Goal: Browse casually

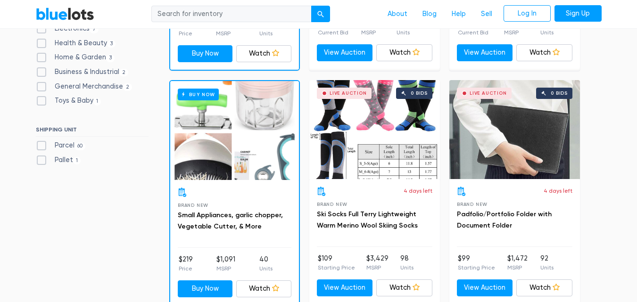
scroll to position [518, 0]
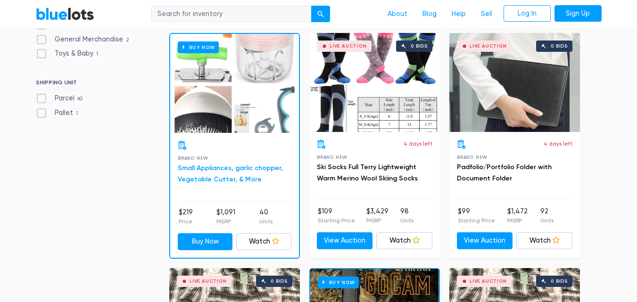
click at [234, 179] on link "Small Appliances, garlic chopper, Vegetable Cutter, & More" at bounding box center [230, 173] width 105 height 19
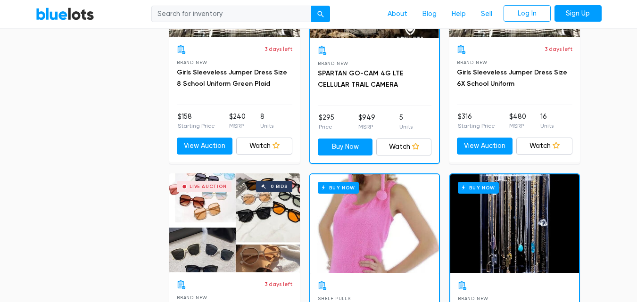
scroll to position [942, 0]
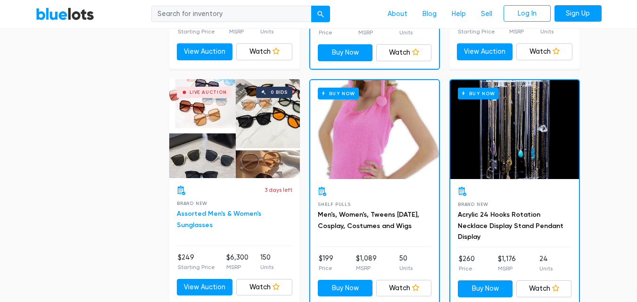
click at [246, 212] on link "Assorted Men's & Women's Sunglasses" at bounding box center [219, 219] width 84 height 19
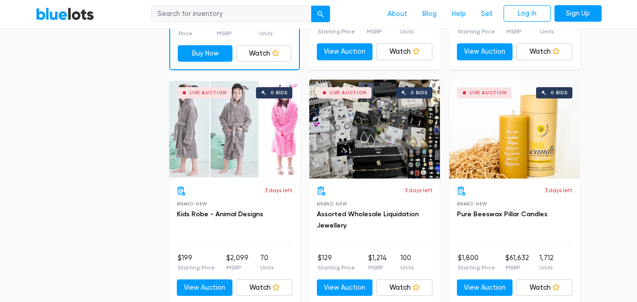
scroll to position [1461, 0]
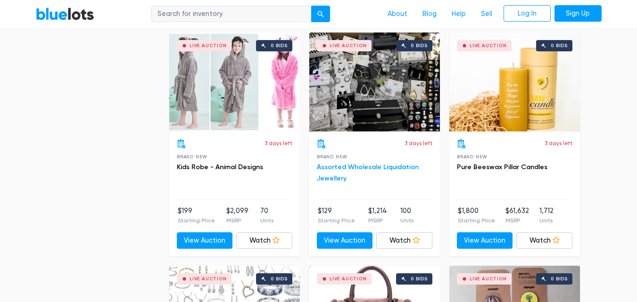
click at [366, 163] on link "Assorted Wholesale Liquidation Jewellery" at bounding box center [368, 172] width 102 height 19
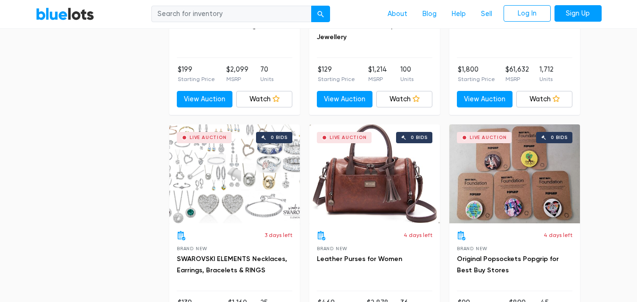
scroll to position [1649, 0]
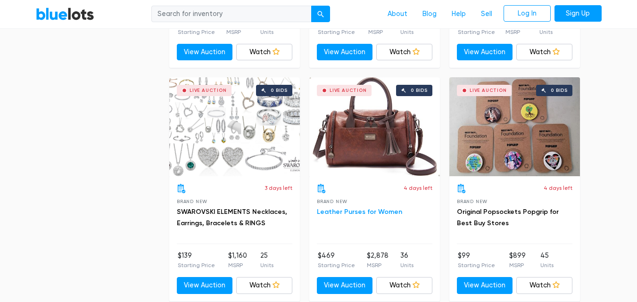
click at [346, 208] on link "Leather Purses for Women" at bounding box center [359, 212] width 85 height 8
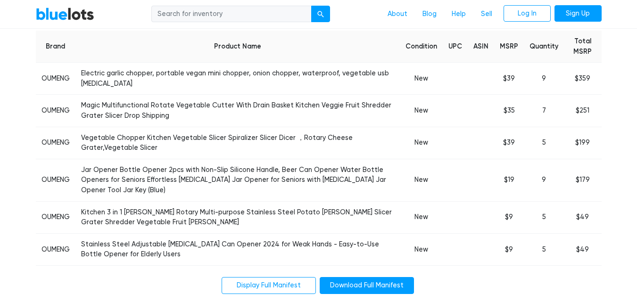
scroll to position [471, 0]
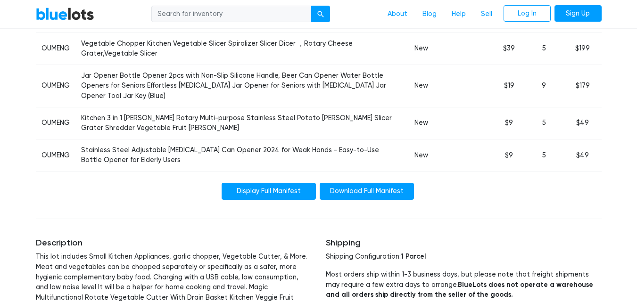
click at [266, 195] on link "Display Full Manifest" at bounding box center [268, 191] width 94 height 17
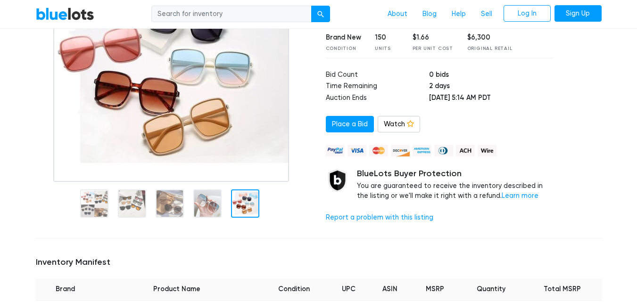
scroll to position [94, 0]
